Goal: Task Accomplishment & Management: Use online tool/utility

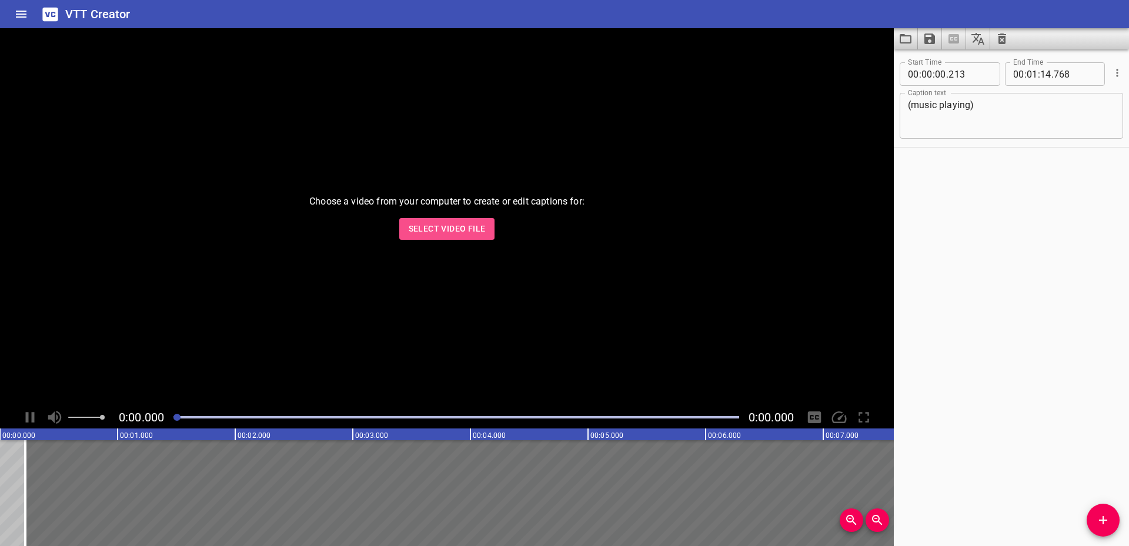
click at [465, 235] on span "Select Video File" at bounding box center [447, 229] width 77 height 15
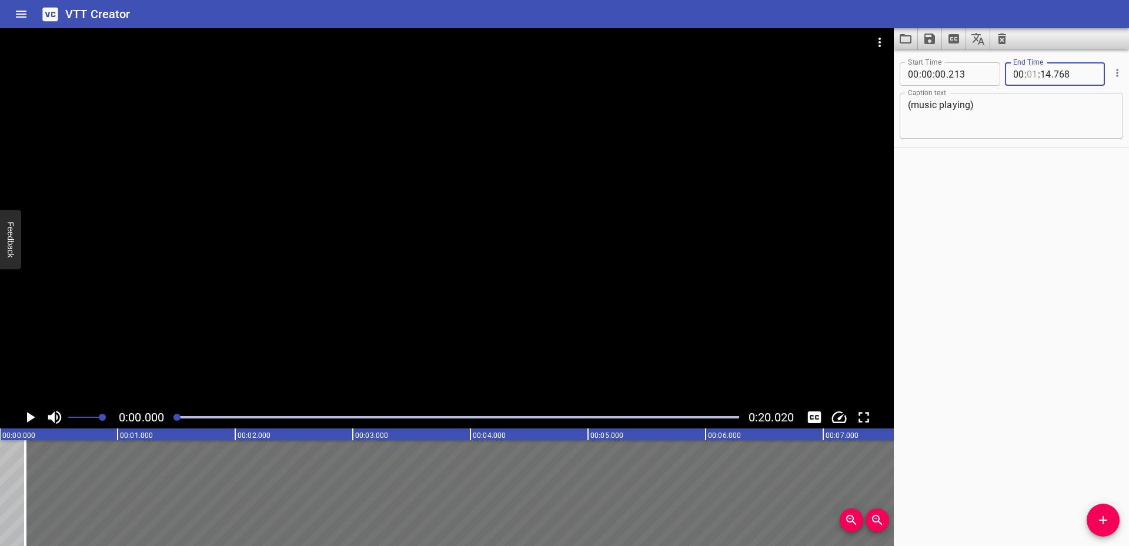
click at [1029, 76] on input "number" at bounding box center [1032, 74] width 11 height 24
type input "20"
type input "14"
click at [1021, 188] on div "Start Time 00 : 00 : 00 . 213 Start Time End Time 00 : 20 : 14 . 768 End Time C…" at bounding box center [1011, 297] width 235 height 497
click at [709, 417] on div "Play progress" at bounding box center [456, 417] width 566 height 2
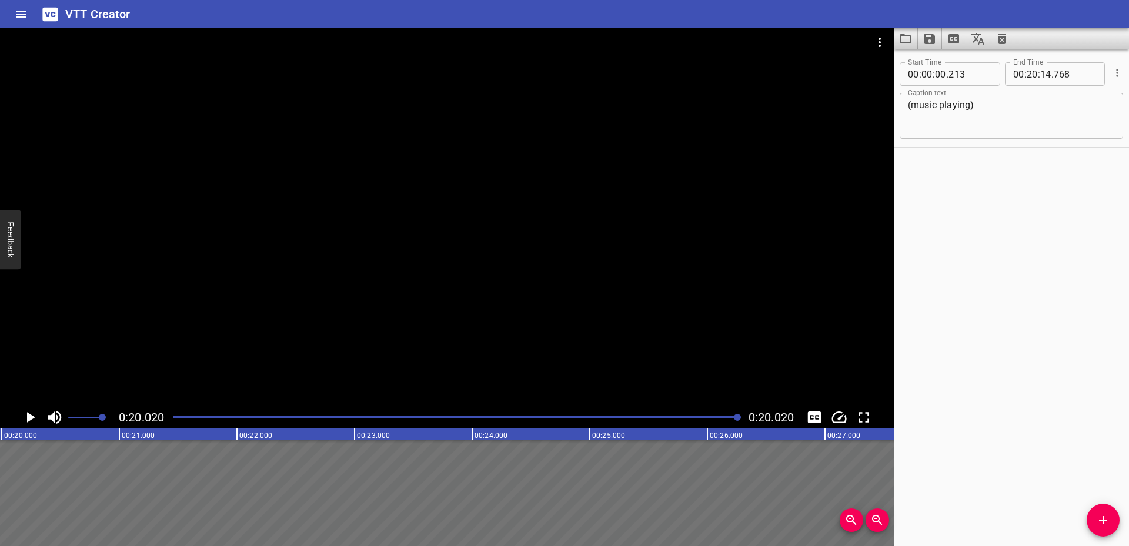
scroll to position [0, 2354]
click at [245, 416] on div at bounding box center [456, 417] width 580 height 16
click at [708, 414] on div at bounding box center [456, 417] width 580 height 16
click at [700, 417] on div "Play progress" at bounding box center [432, 417] width 566 height 2
click at [691, 417] on div "Play progress" at bounding box center [439, 417] width 566 height 2
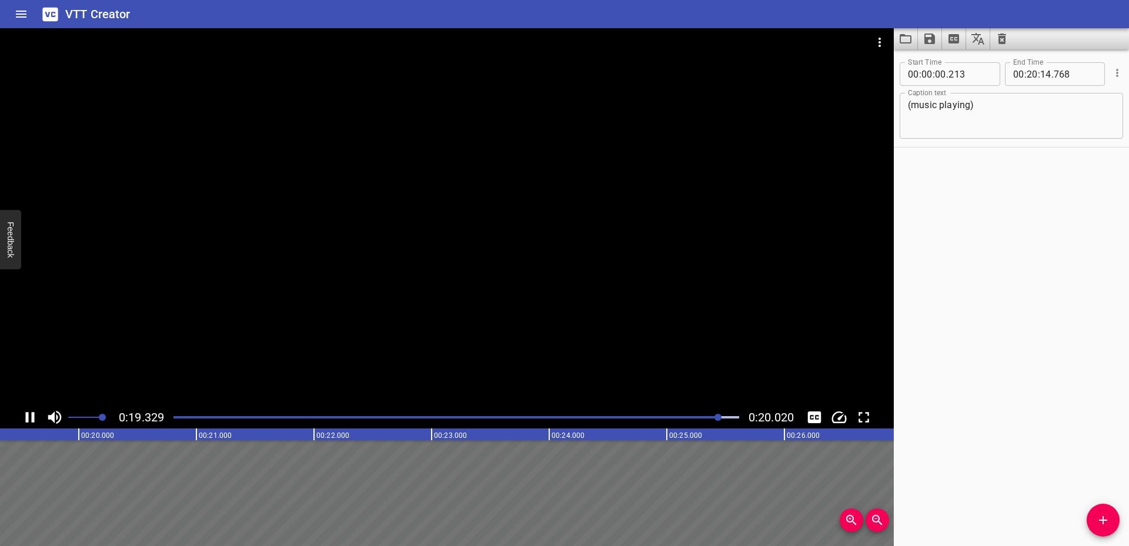
click at [697, 420] on div at bounding box center [456, 417] width 580 height 16
click at [679, 420] on div at bounding box center [456, 417] width 580 height 16
click at [676, 419] on div at bounding box center [456, 417] width 580 height 16
click at [1027, 75] on input "number" at bounding box center [1032, 74] width 11 height 24
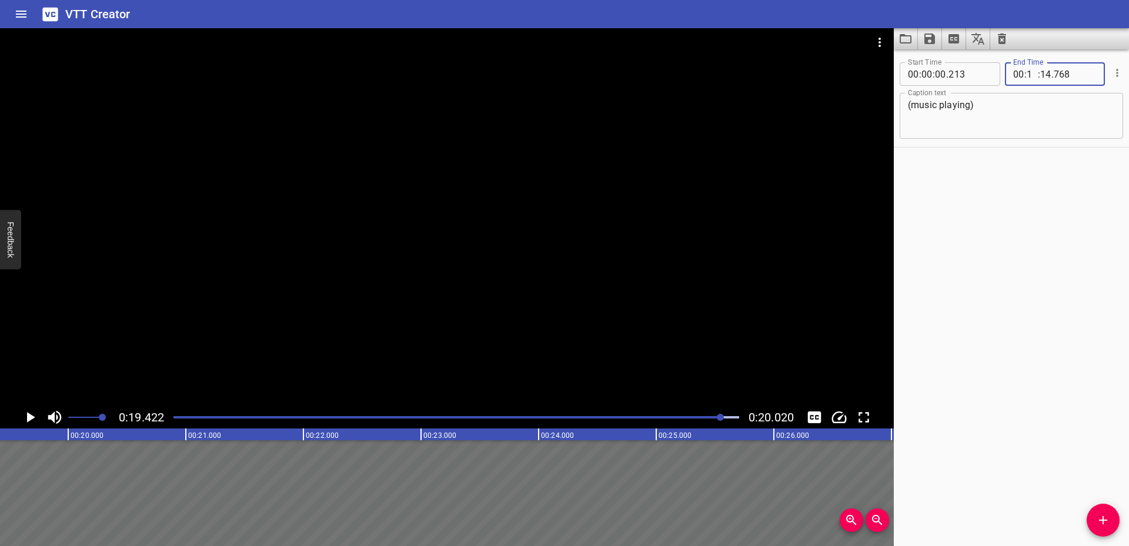
type input "19"
type input "14"
click at [1005, 238] on div "Start Time 00 : 00 : 00 . 213 Start Time End Time 00 : 19 : 14 . 768 End Time C…" at bounding box center [1011, 297] width 235 height 497
drag, startPoint x: 694, startPoint y: 418, endPoint x: 685, endPoint y: 422, distance: 10.3
click at [694, 418] on div "Play progress" at bounding box center [439, 417] width 566 height 2
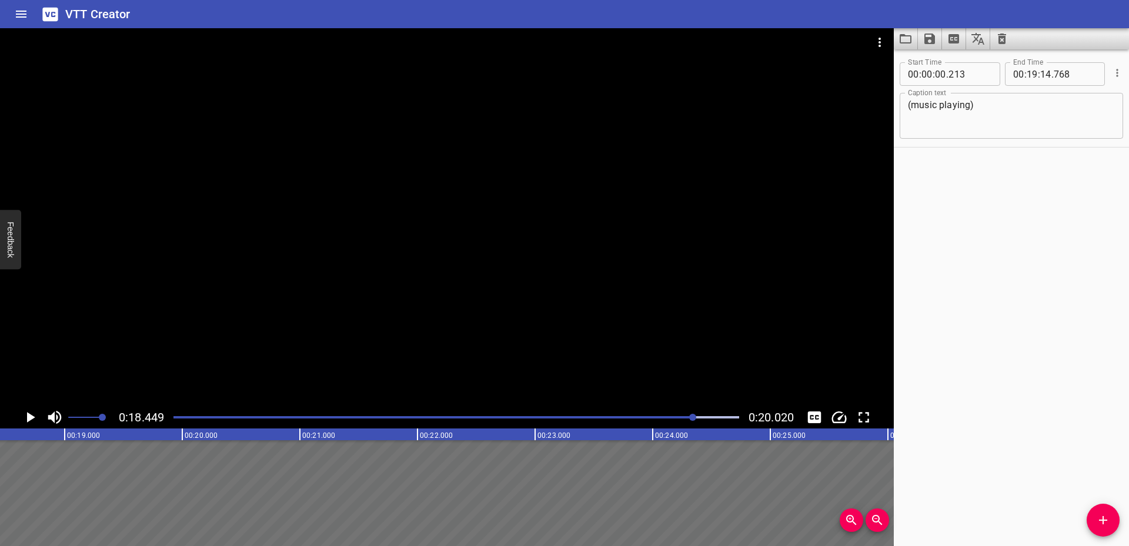
click at [559, 335] on div at bounding box center [447, 217] width 894 height 378
click at [1027, 77] on input "number" at bounding box center [1032, 74] width 11 height 24
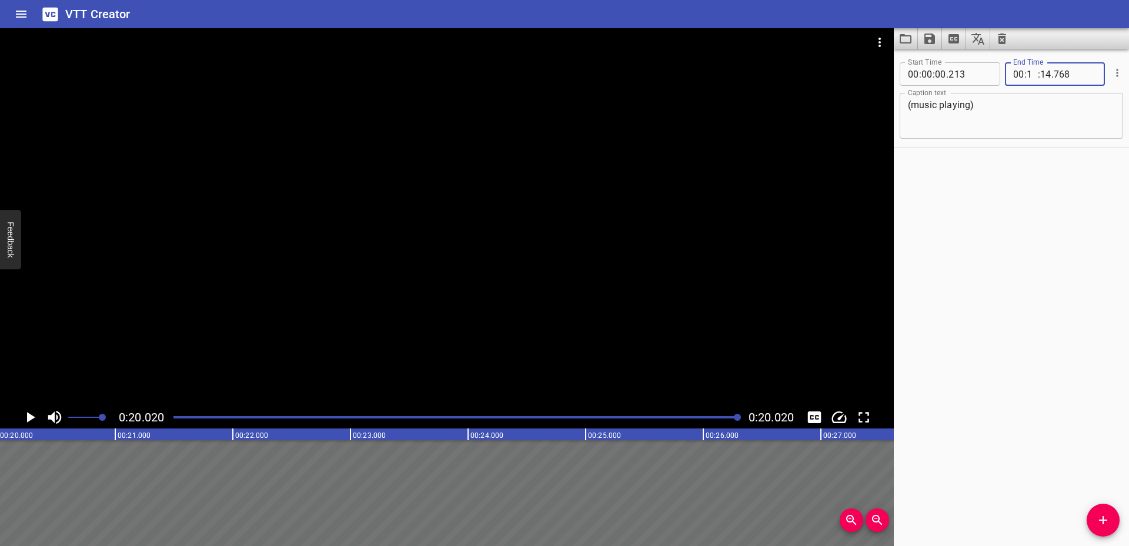
type input "17"
type input "14"
click at [1028, 319] on div "Start Time 00 : 00 : 00 . 213 Start Time End Time 00 : 17 : 14 . 768 End Time C…" at bounding box center [1011, 297] width 235 height 497
click at [664, 414] on div at bounding box center [456, 417] width 580 height 16
click at [1029, 75] on input "number" at bounding box center [1032, 74] width 11 height 24
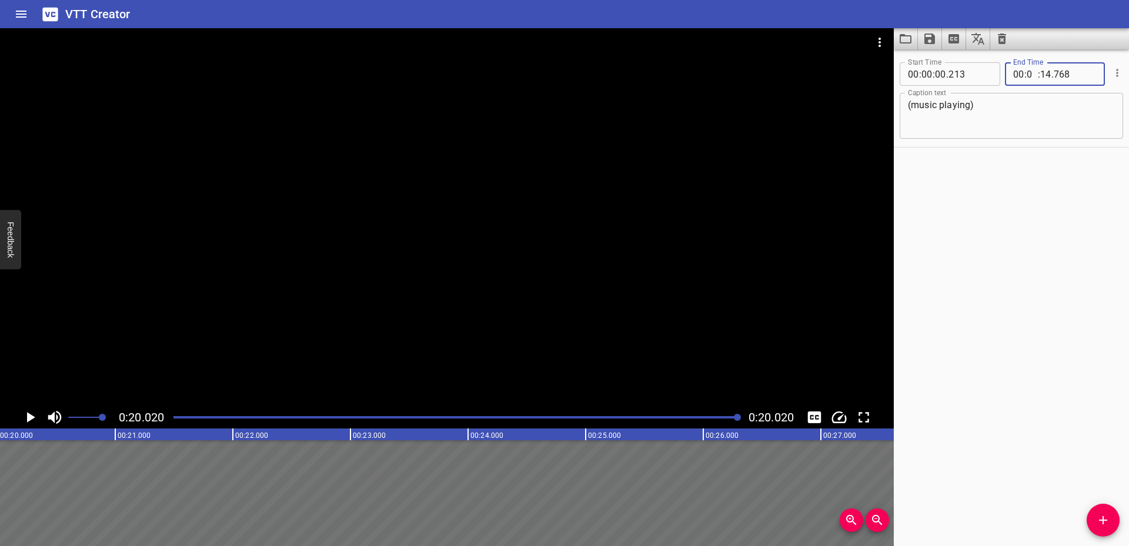
type input "00"
type input "14"
click at [1019, 194] on div "Start Time 00 : 00 : 00 . 213 Start Time End Time 00 : 00 : 14 . 768 End Time C…" at bounding box center [1011, 297] width 235 height 497
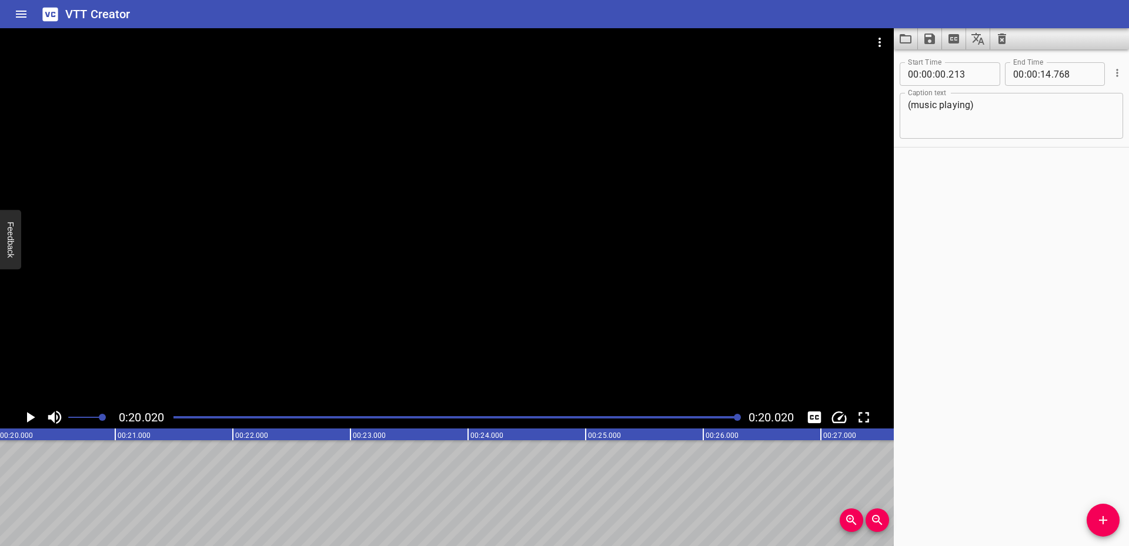
click at [32, 417] on icon "Play/Pause" at bounding box center [31, 417] width 8 height 11
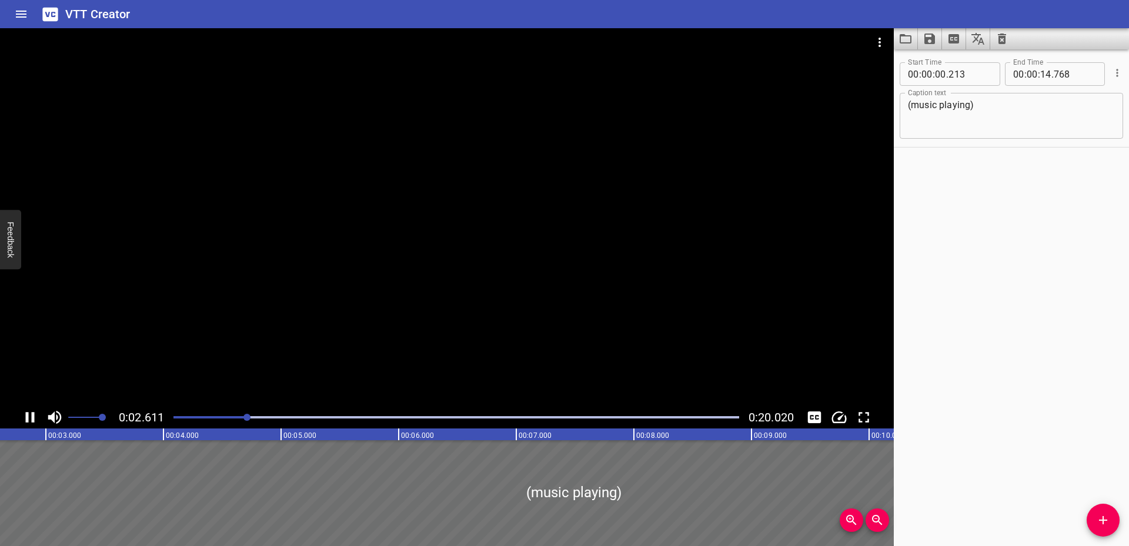
click at [680, 415] on div at bounding box center [456, 417] width 580 height 16
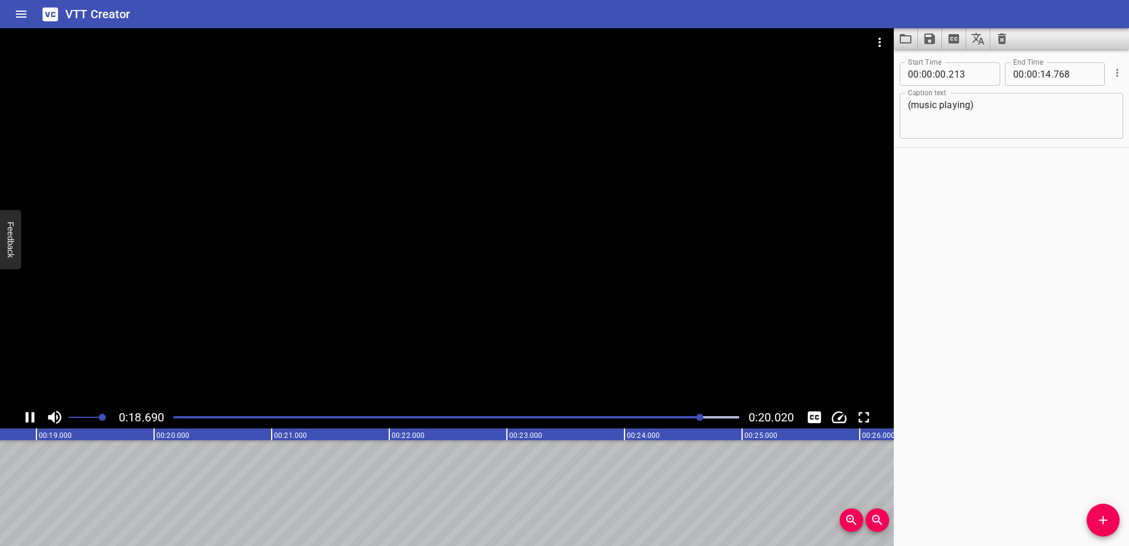
click at [657, 419] on div at bounding box center [456, 417] width 580 height 16
click at [630, 417] on div "Play progress" at bounding box center [381, 417] width 566 height 2
click at [556, 415] on div at bounding box center [456, 417] width 580 height 16
click at [1043, 73] on input "number" at bounding box center [1045, 74] width 11 height 24
type input "19"
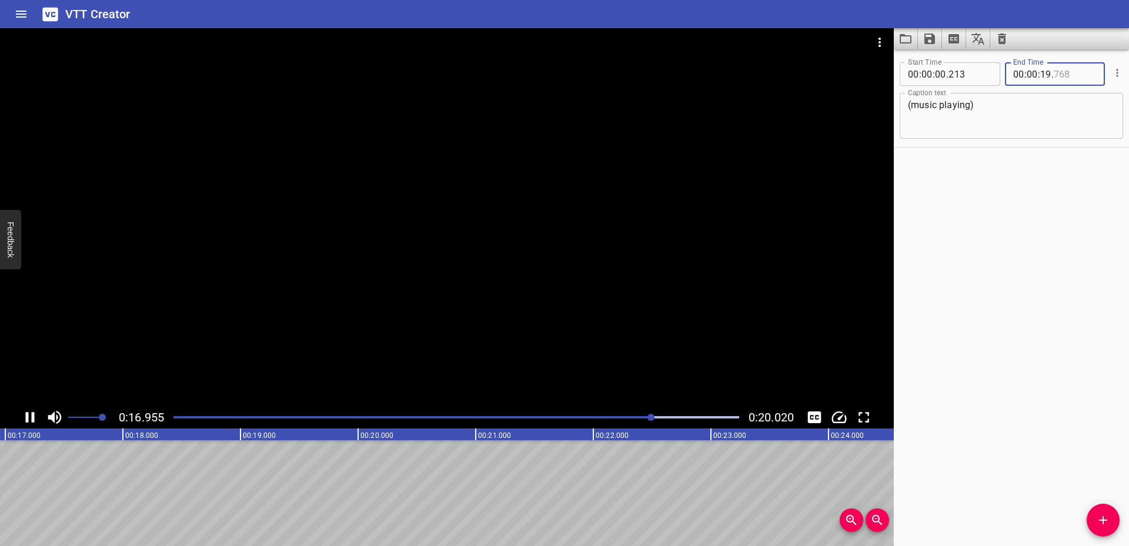
type input "768"
click at [936, 316] on div "Start Time 00 : 00 : 00 . 213 Start Time End Time 00 : 00 : 19 . 768 End Time C…" at bounding box center [1011, 297] width 235 height 497
click at [1041, 76] on input "number" at bounding box center [1045, 74] width 11 height 24
type input "18"
type input "768"
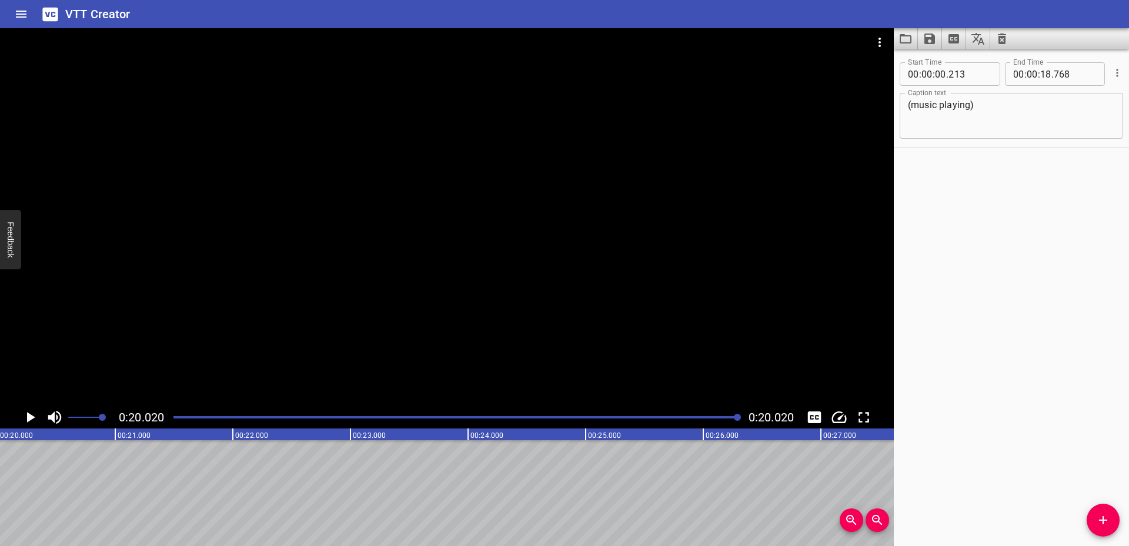
click at [661, 418] on div "Play progress" at bounding box center [456, 417] width 566 height 2
click at [1011, 306] on div "Start Time 00 : 00 : 00 . 213 Start Time End Time 00 : 00 : 18 . 768 End Time C…" at bounding box center [1011, 297] width 235 height 497
click at [930, 42] on icon "Save captions to file" at bounding box center [930, 39] width 14 height 14
click at [955, 63] on li "Save to VTT file" at bounding box center [961, 64] width 86 height 21
click at [29, 412] on icon "Play/Pause" at bounding box center [30, 418] width 18 height 18
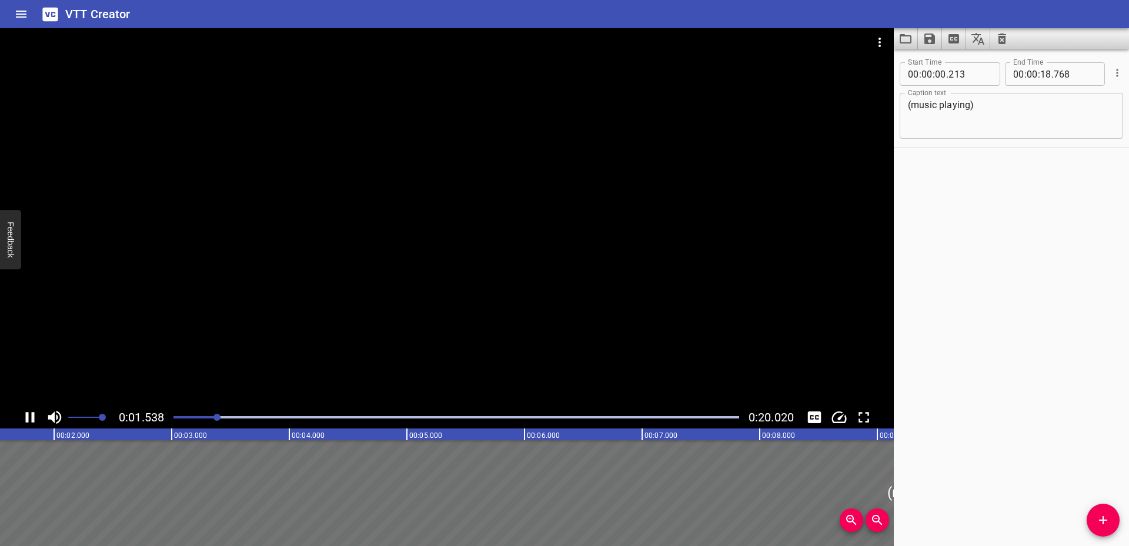
click at [687, 415] on div at bounding box center [456, 417] width 580 height 16
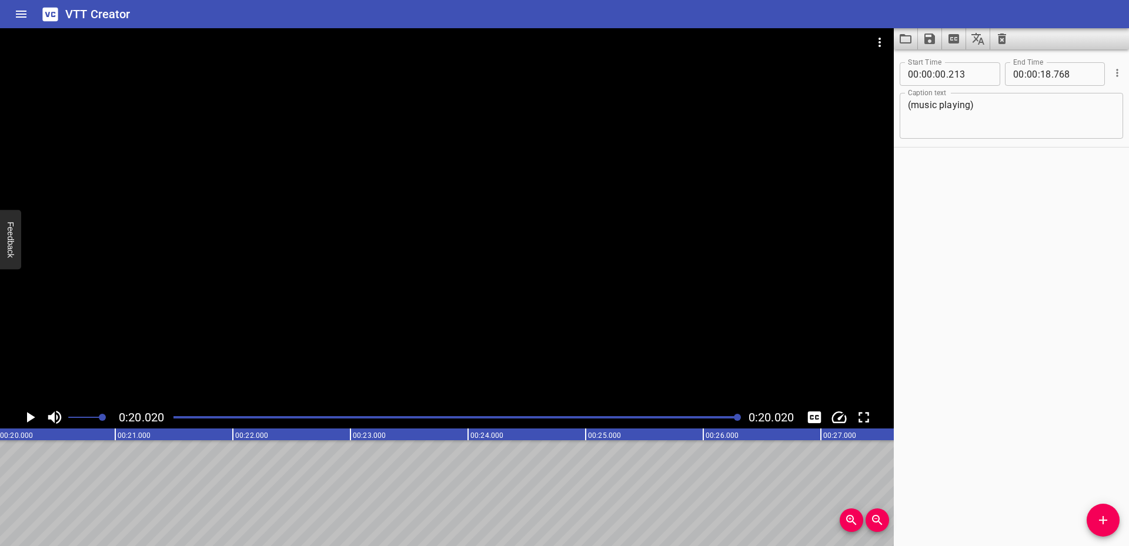
click at [1023, 279] on div "Start Time 00 : 00 : 00 . 213 Start Time End Time 00 : 00 : 18 . 768 End Time C…" at bounding box center [1011, 297] width 235 height 497
